Goal: Task Accomplishment & Management: Manage account settings

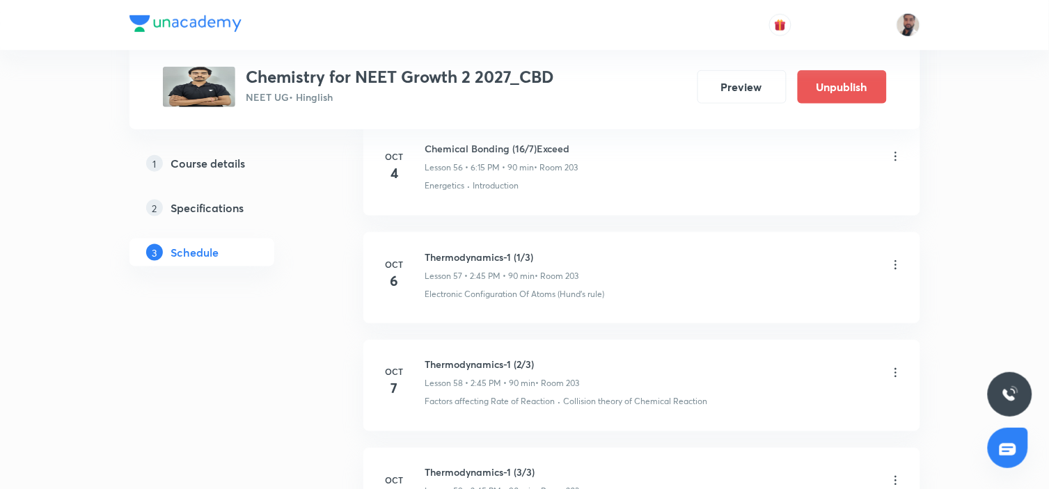
scroll to position [7231, 0]
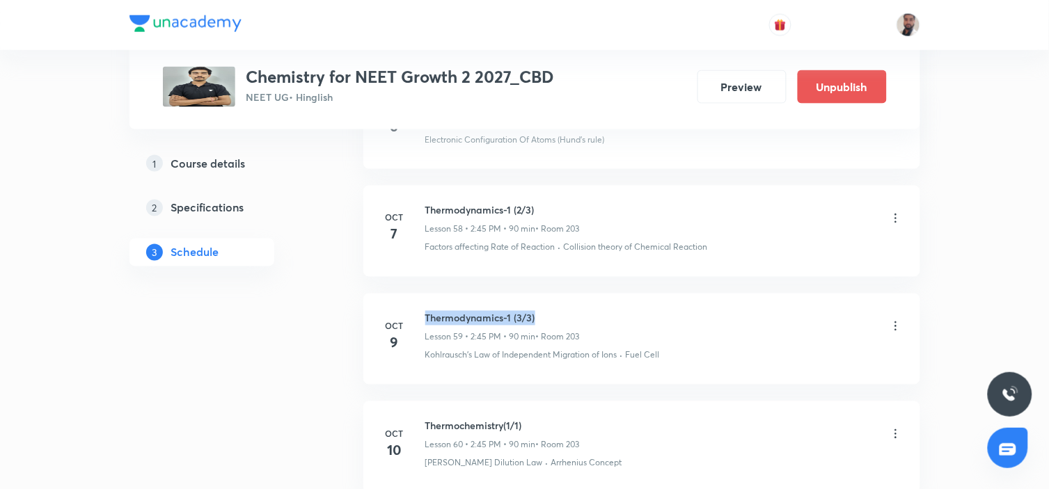
drag, startPoint x: 544, startPoint y: 334, endPoint x: 423, endPoint y: 329, distance: 121.2
click at [423, 329] on li "[DATE] Thermodynamics-1 (3/3) Lesson 59 • 2:45 PM • 90 min • Room 203 Kohlrausc…" at bounding box center [641, 339] width 557 height 91
copy h6 "Thermodynamics-1 (3/3)"
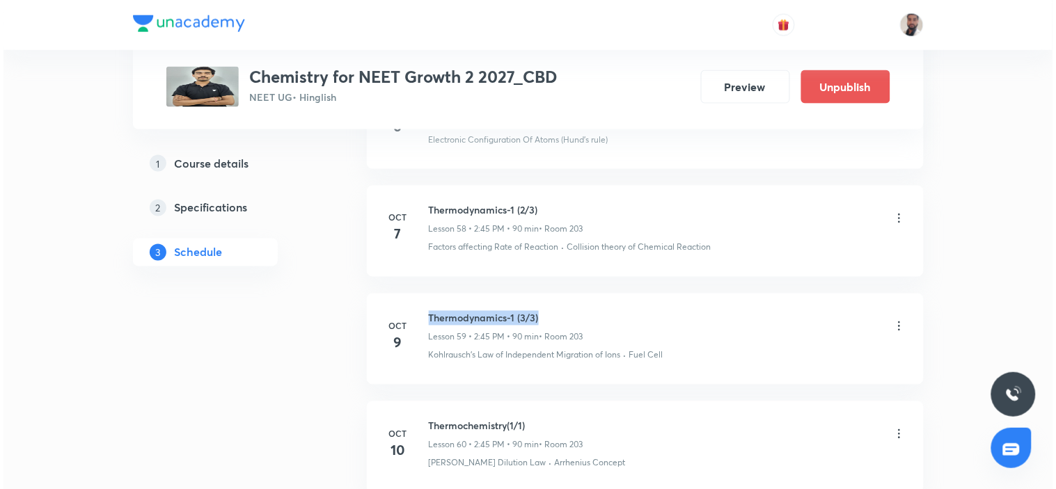
scroll to position [7386, 0]
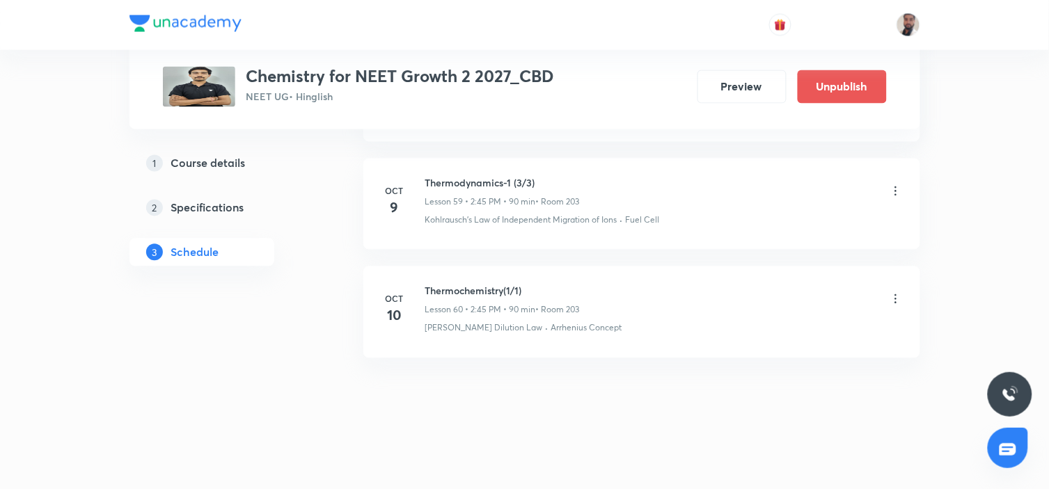
click at [893, 300] on icon at bounding box center [896, 299] width 14 height 14
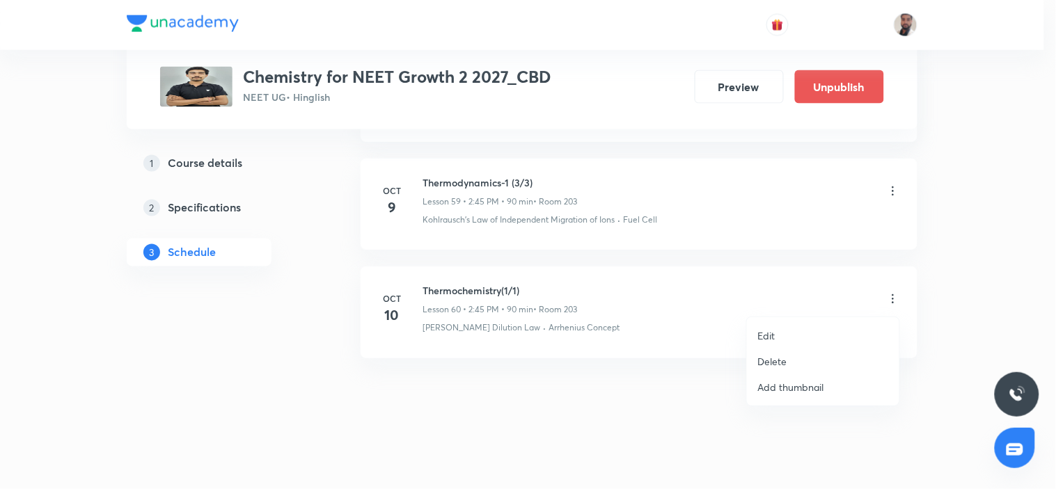
click at [791, 327] on li "Edit" at bounding box center [823, 336] width 152 height 26
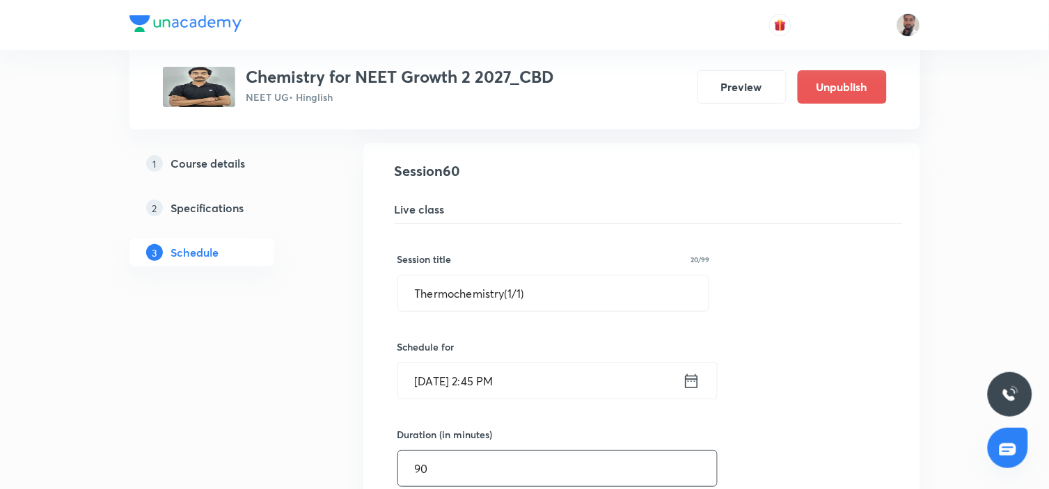
scroll to position [6694, 0]
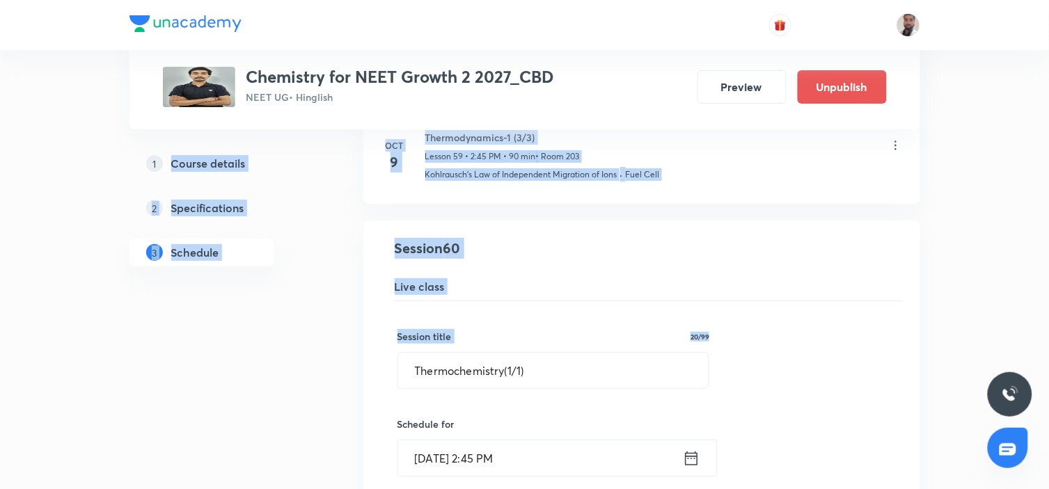
drag, startPoint x: 567, startPoint y: 371, endPoint x: 332, endPoint y: 374, distance: 234.6
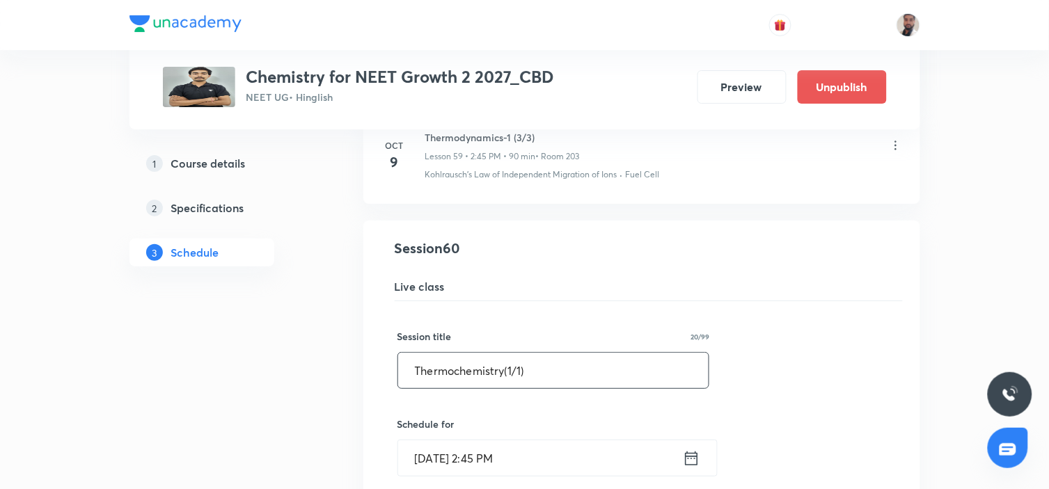
drag, startPoint x: 560, startPoint y: 379, endPoint x: 313, endPoint y: 394, distance: 247.5
paste input "dynamics-1 (3/3"
click at [525, 387] on input "Thermodynamics-1 (3/3)" at bounding box center [553, 370] width 311 height 35
click at [575, 388] on input "Thermodynamics-1 (4/3)" at bounding box center [553, 370] width 311 height 35
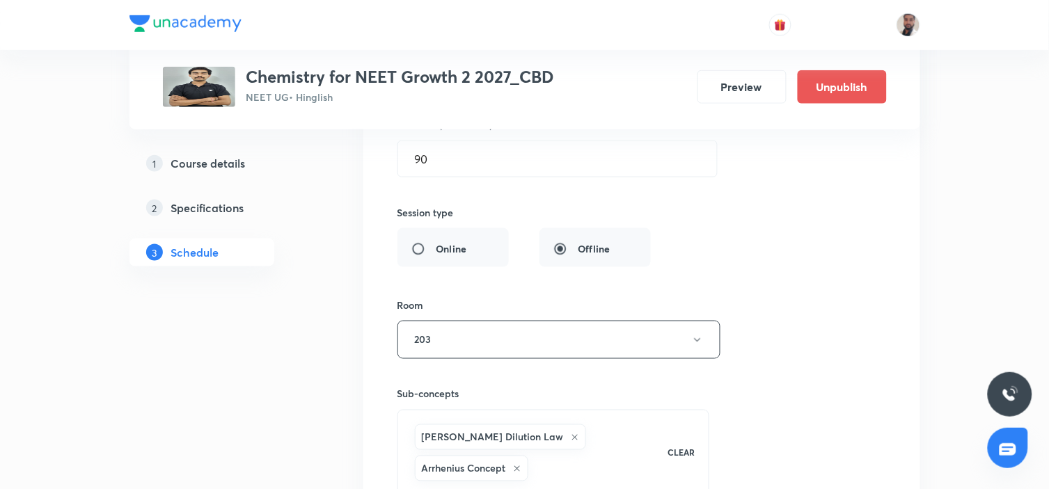
scroll to position [7236, 0]
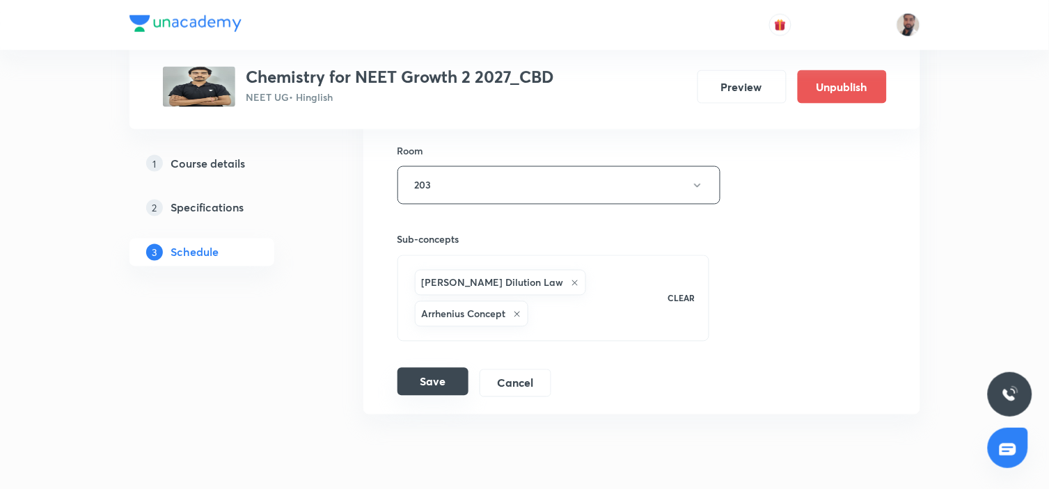
type input "Thermodynamics-1 (4/3)Exceed"
click at [454, 396] on button "Save" at bounding box center [432, 382] width 71 height 28
